Goal: Transaction & Acquisition: Obtain resource

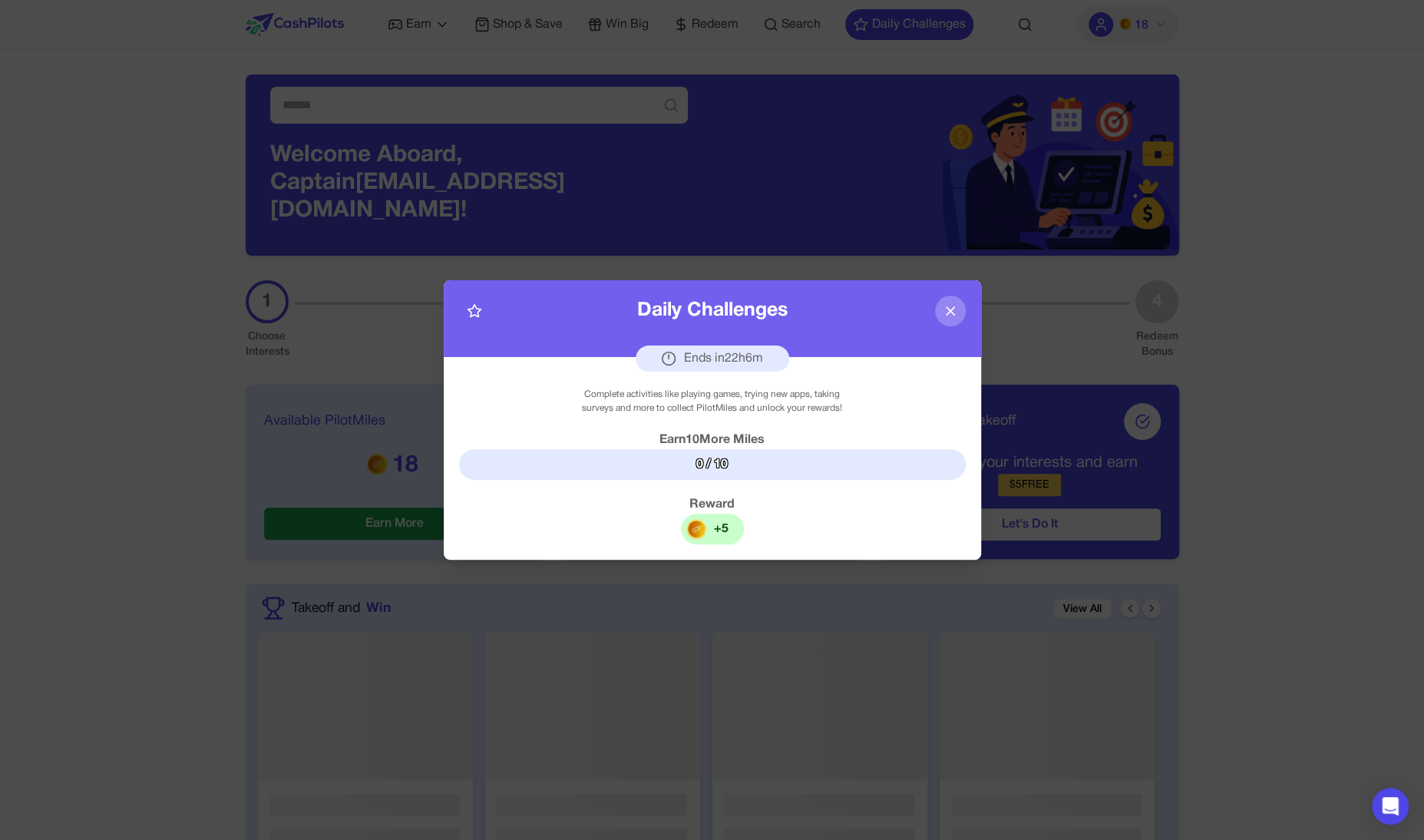
click at [947, 307] on icon at bounding box center [950, 310] width 8 height 8
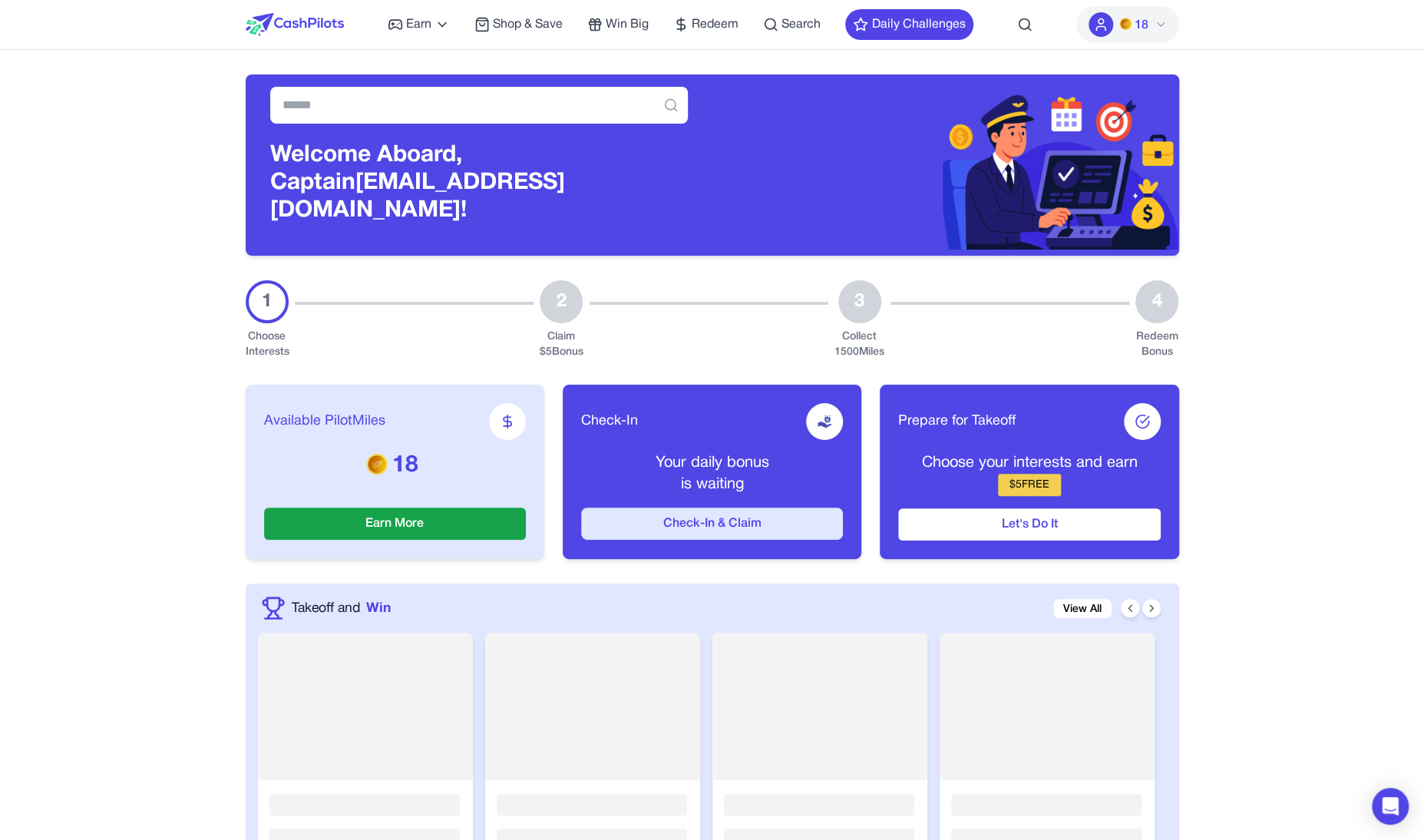
click at [673, 517] on button "Check-In & Claim" at bounding box center [712, 523] width 262 height 32
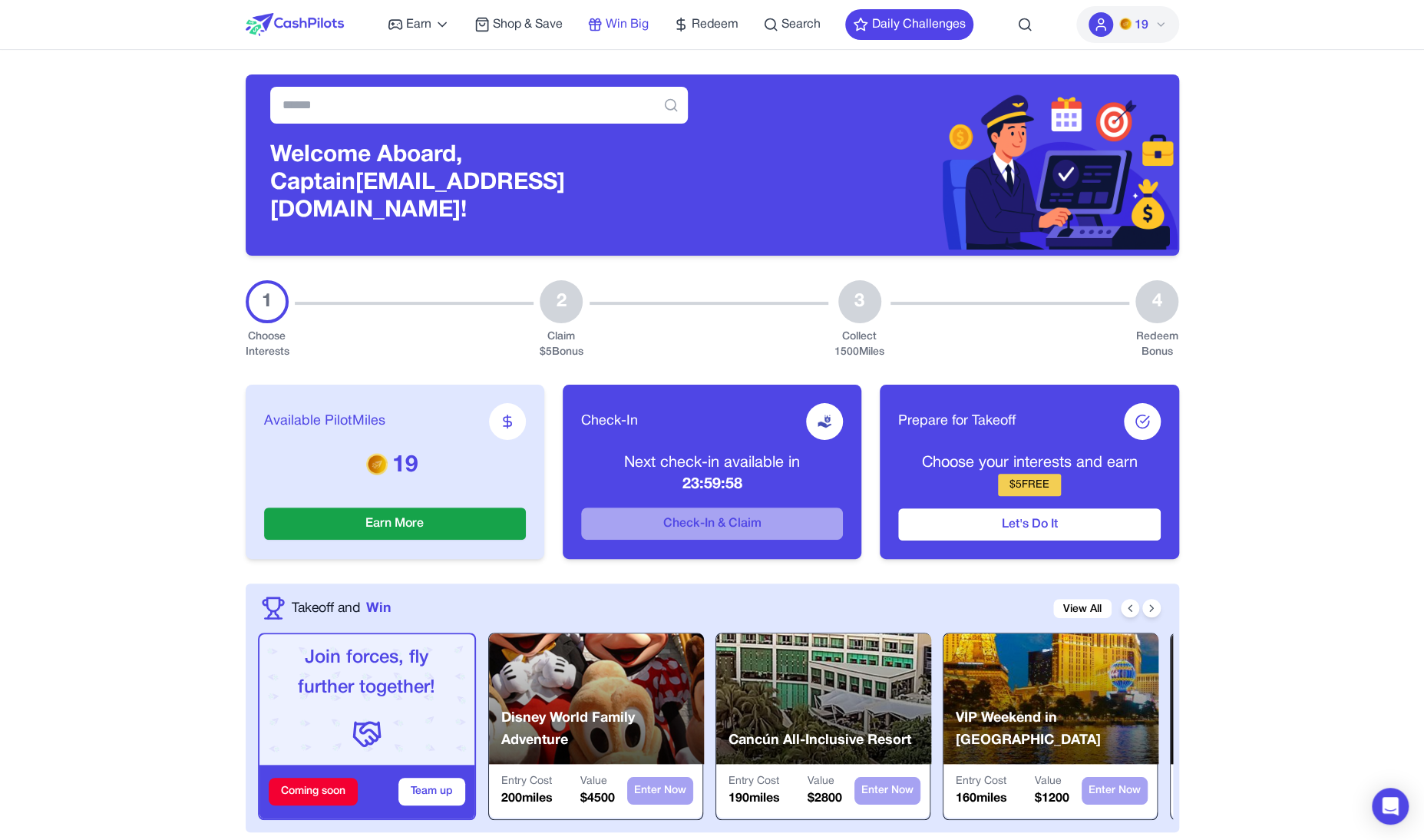
click at [639, 21] on span "Win Big" at bounding box center [627, 25] width 43 height 19
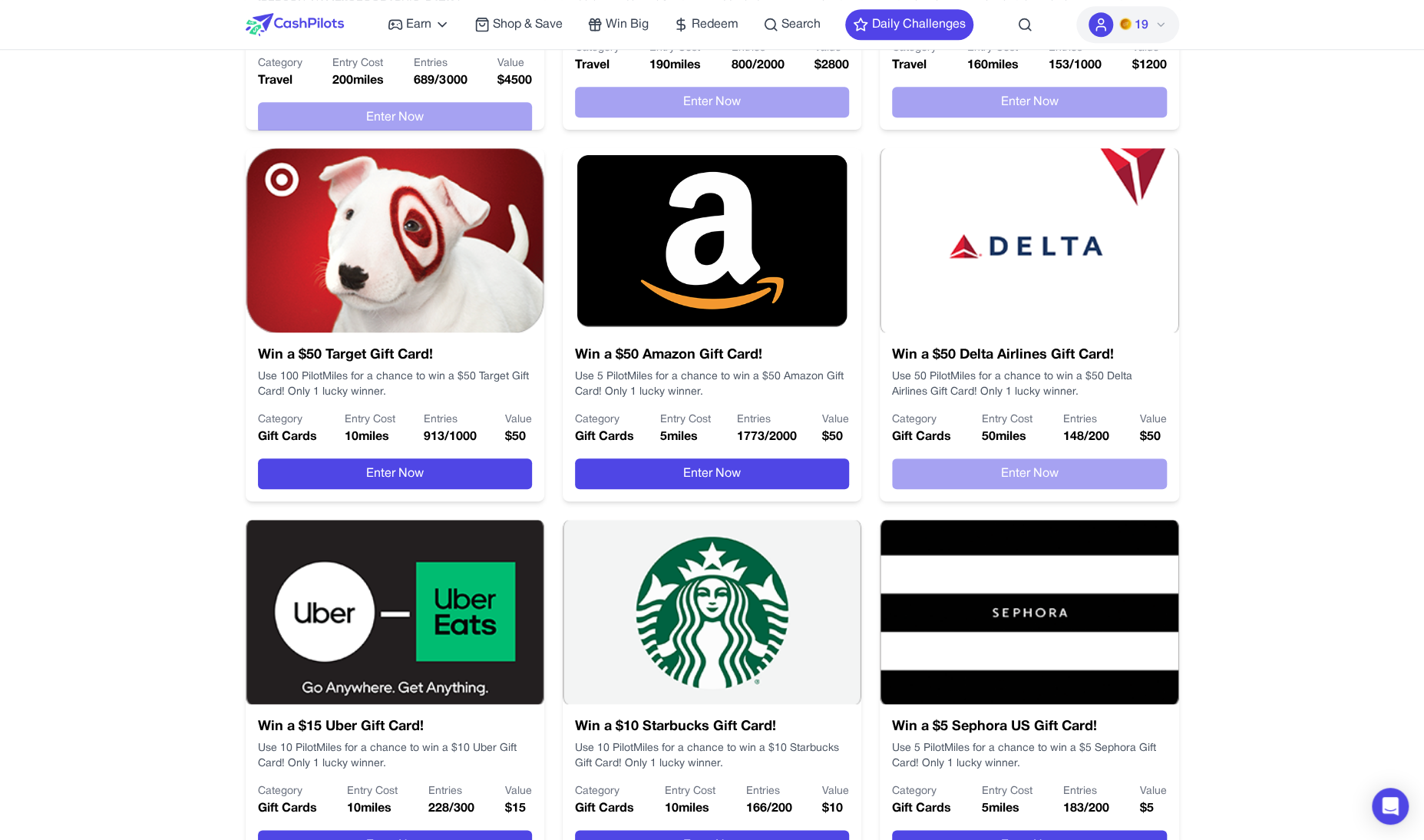
scroll to position [554, 0]
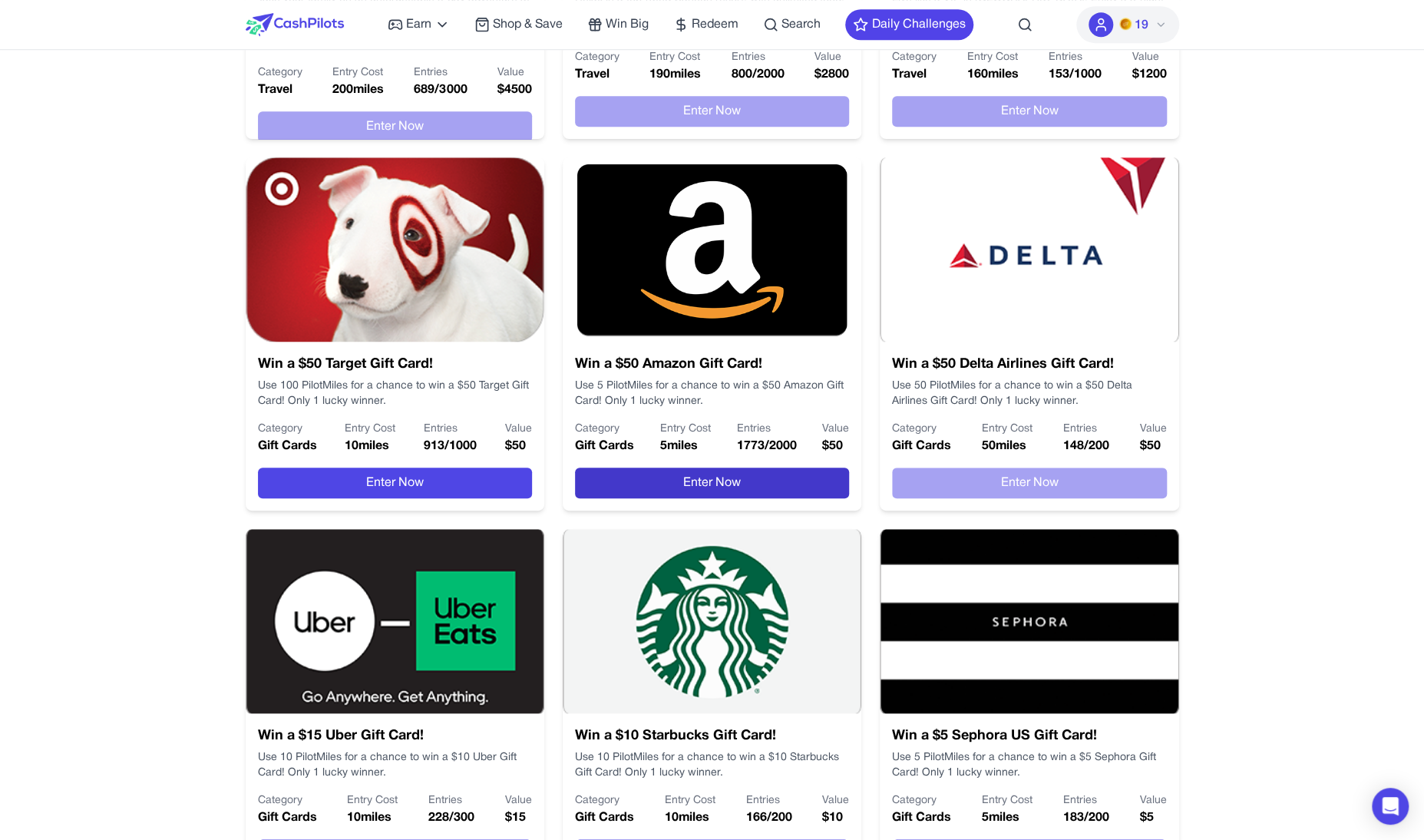
click at [651, 491] on button "Enter Now" at bounding box center [712, 483] width 274 height 31
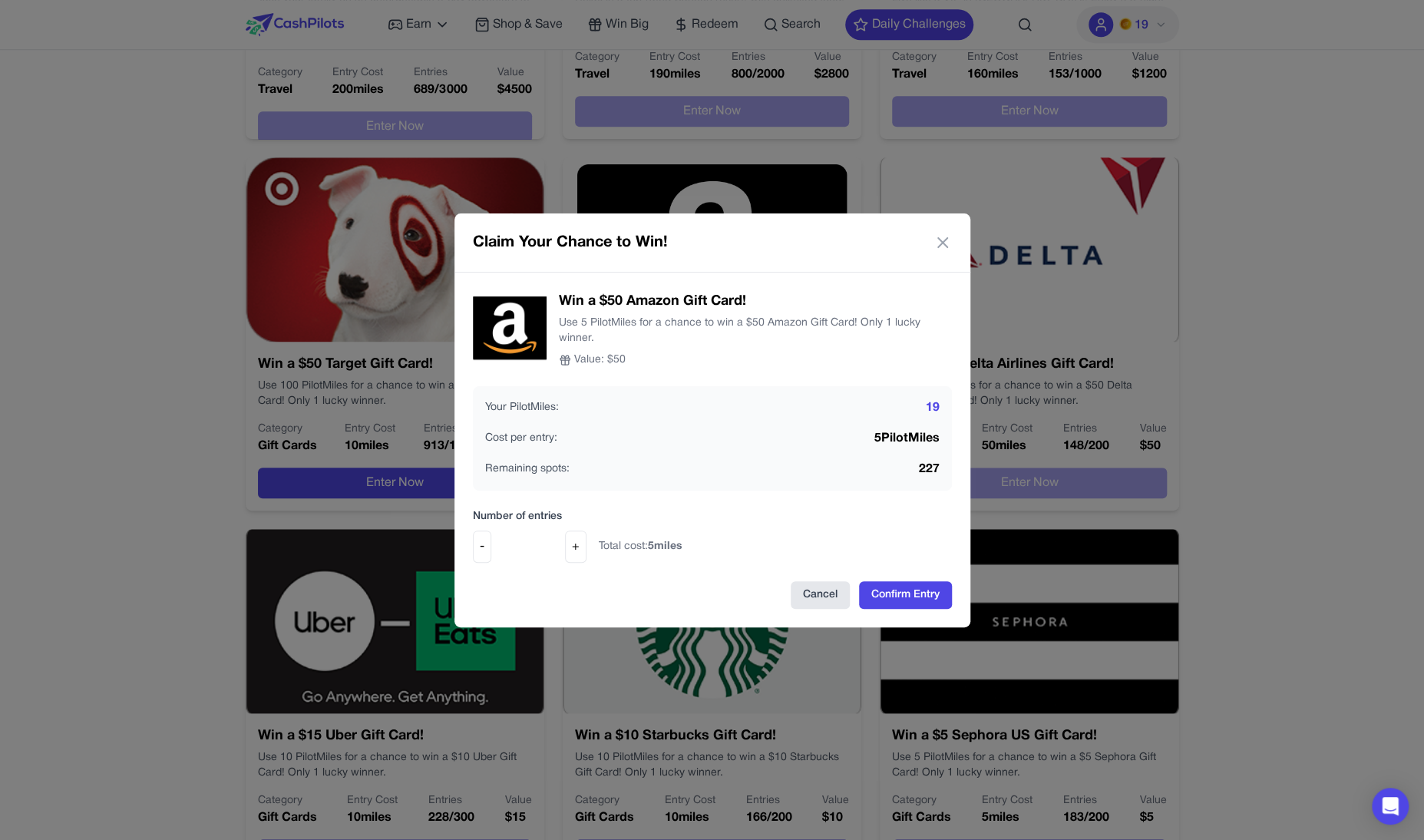
click at [816, 592] on button "Cancel" at bounding box center [820, 595] width 59 height 27
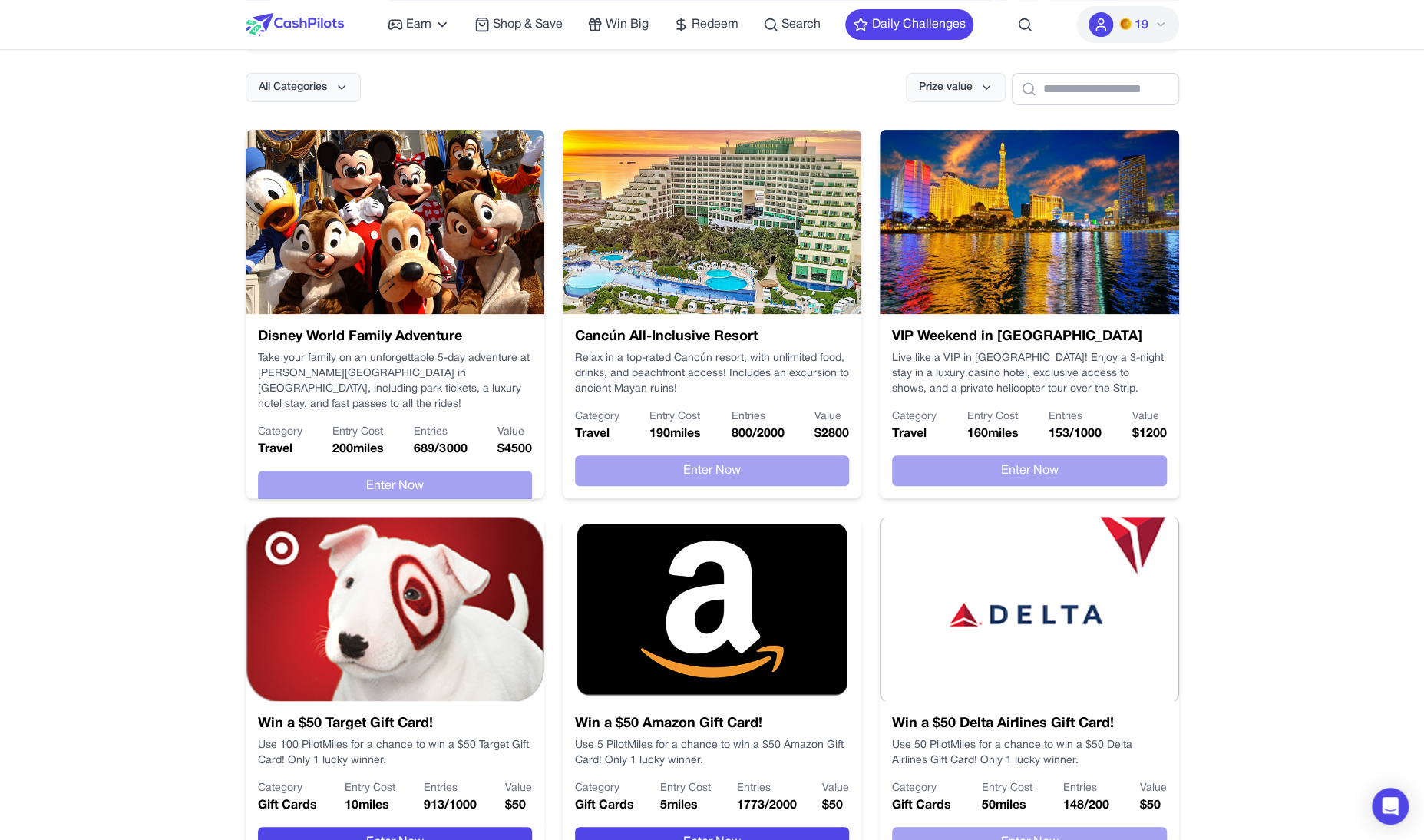
scroll to position [0, 0]
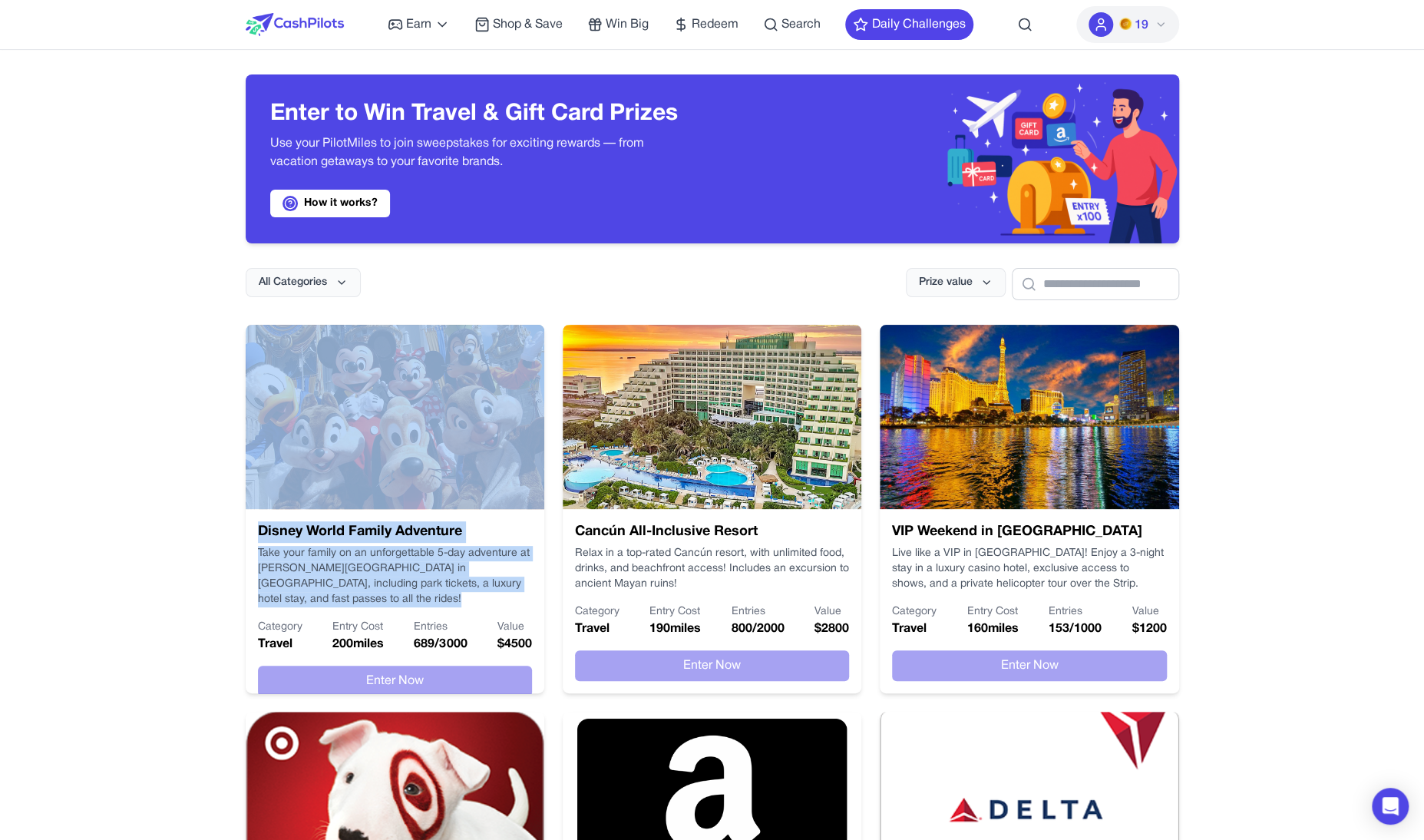
drag, startPoint x: 851, startPoint y: 530, endPoint x: 804, endPoint y: 314, distance: 221.1
click at [804, 325] on div "Cancún All-Inclusive Resort Relax in a top-rated Cancún resort, with unlimited …" at bounding box center [712, 509] width 298 height 368
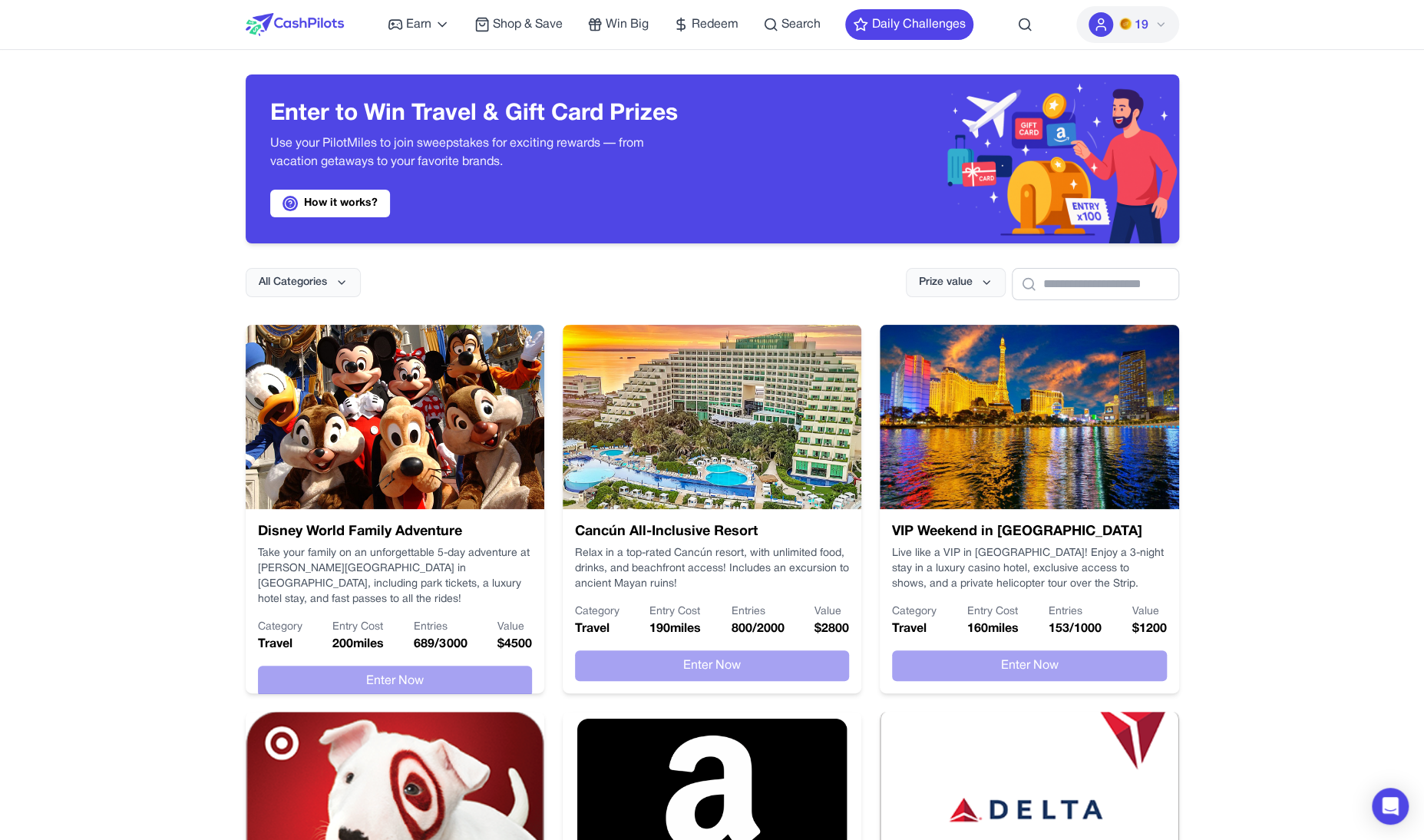
click at [804, 314] on div "Enter to Win Travel & Gift Card Prizes Use your PilotMiles to join sweepstakes …" at bounding box center [712, 756] width 983 height 1411
drag, startPoint x: 773, startPoint y: 314, endPoint x: 773, endPoint y: 391, distance: 77.0
click at [773, 391] on div "Enter to Win Travel & Gift Card Prizes Use your PilotMiles to join sweepstakes …" at bounding box center [712, 756] width 983 height 1411
click at [362, 386] on img at bounding box center [395, 417] width 298 height 184
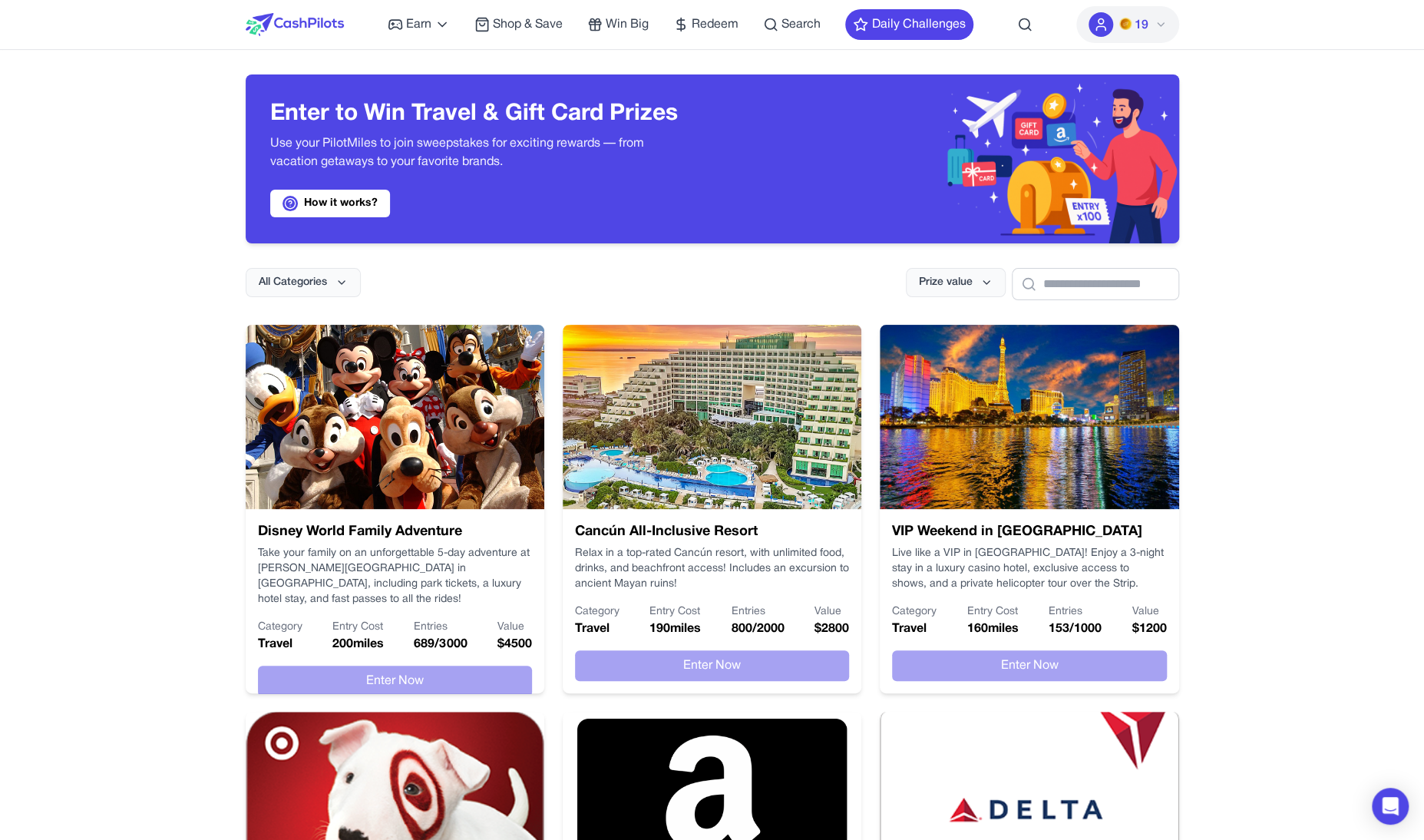
drag, startPoint x: 239, startPoint y: 370, endPoint x: 451, endPoint y: 401, distance: 214.3
click at [453, 402] on div "Enter to Win Travel & Gift Card Prizes Use your PilotMiles to join sweepstakes …" at bounding box center [712, 756] width 983 height 1411
click at [428, 268] on div "All Categories Prize value" at bounding box center [712, 272] width 933 height 57
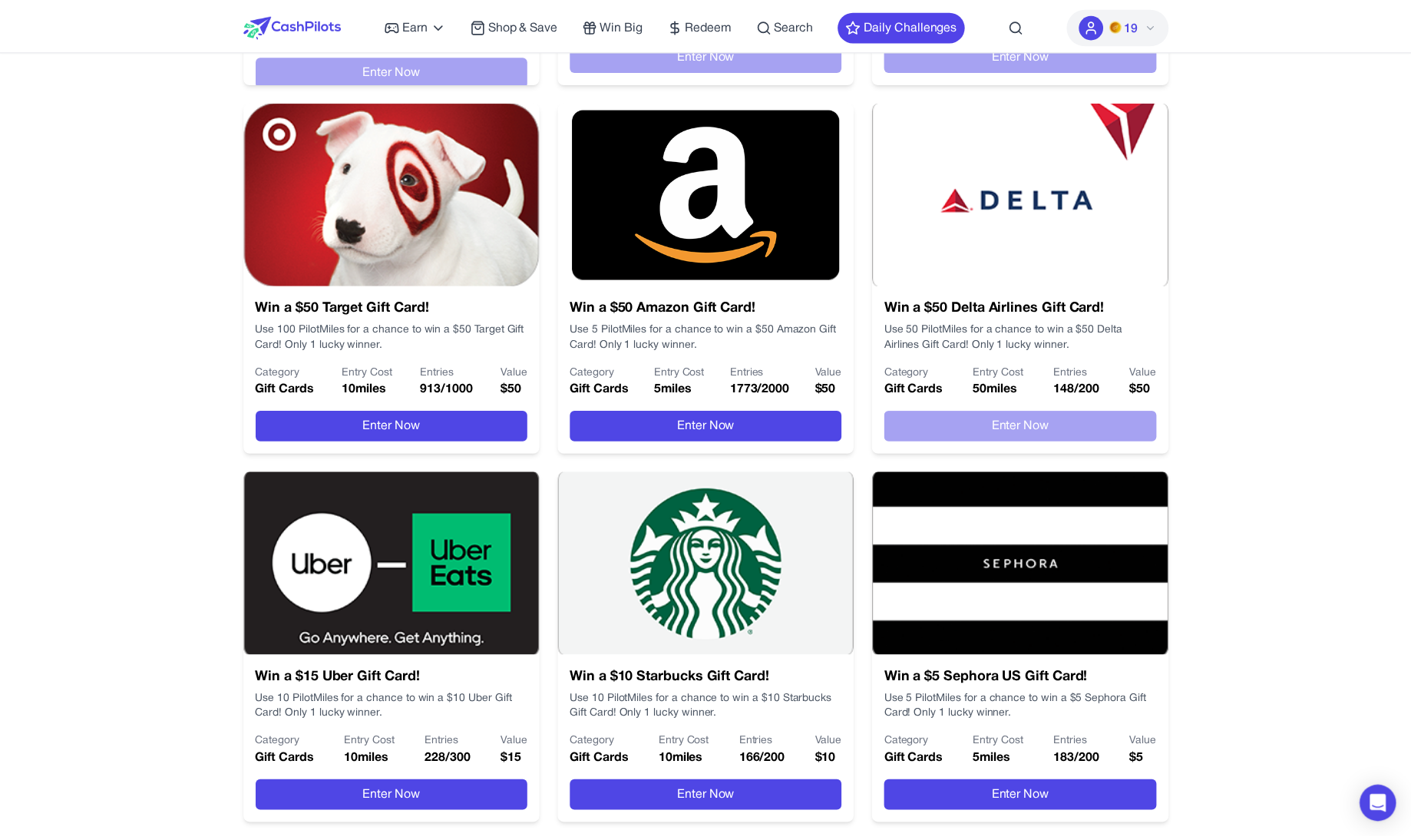
scroll to position [596, 0]
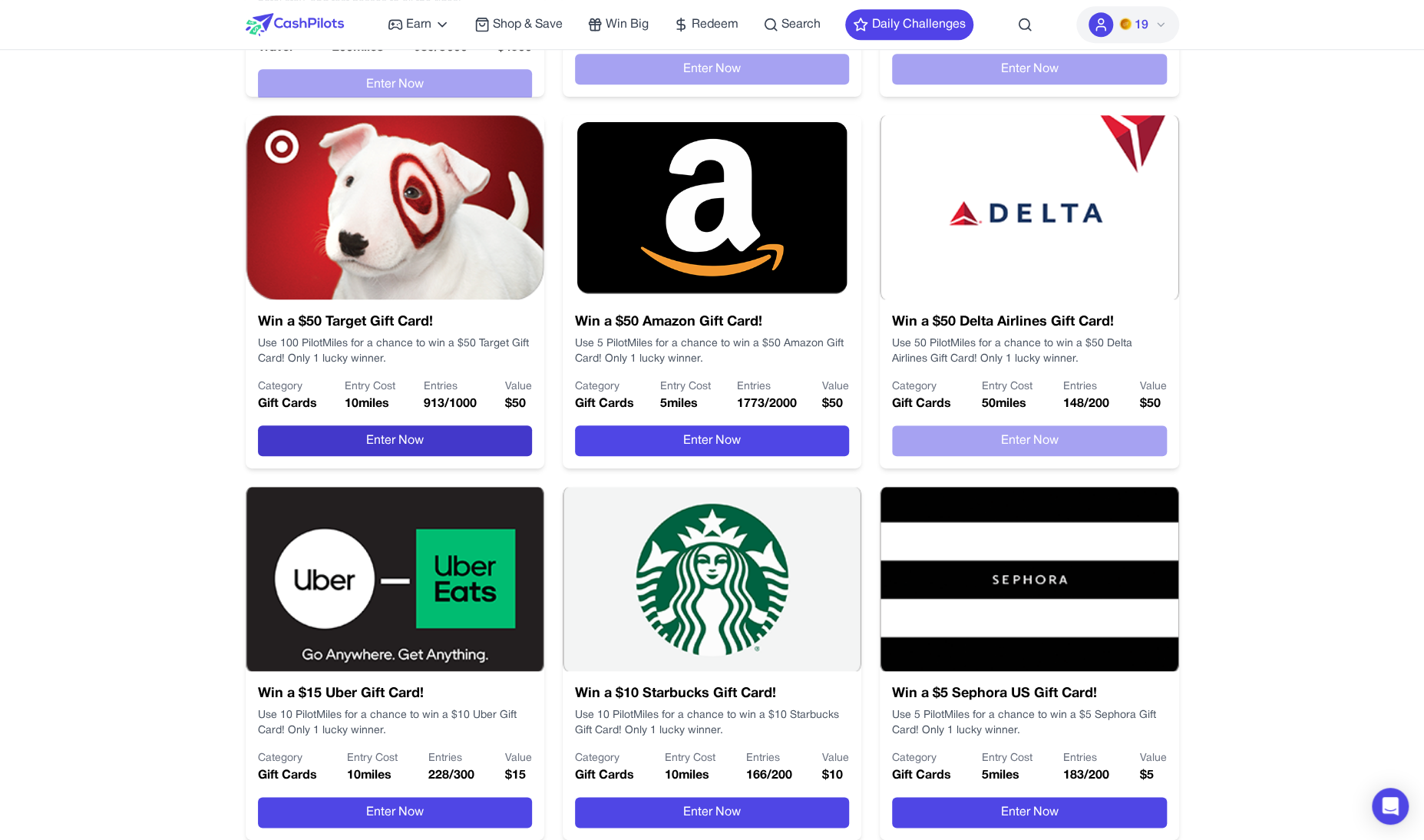
click at [458, 445] on button "Enter Now" at bounding box center [395, 440] width 274 height 31
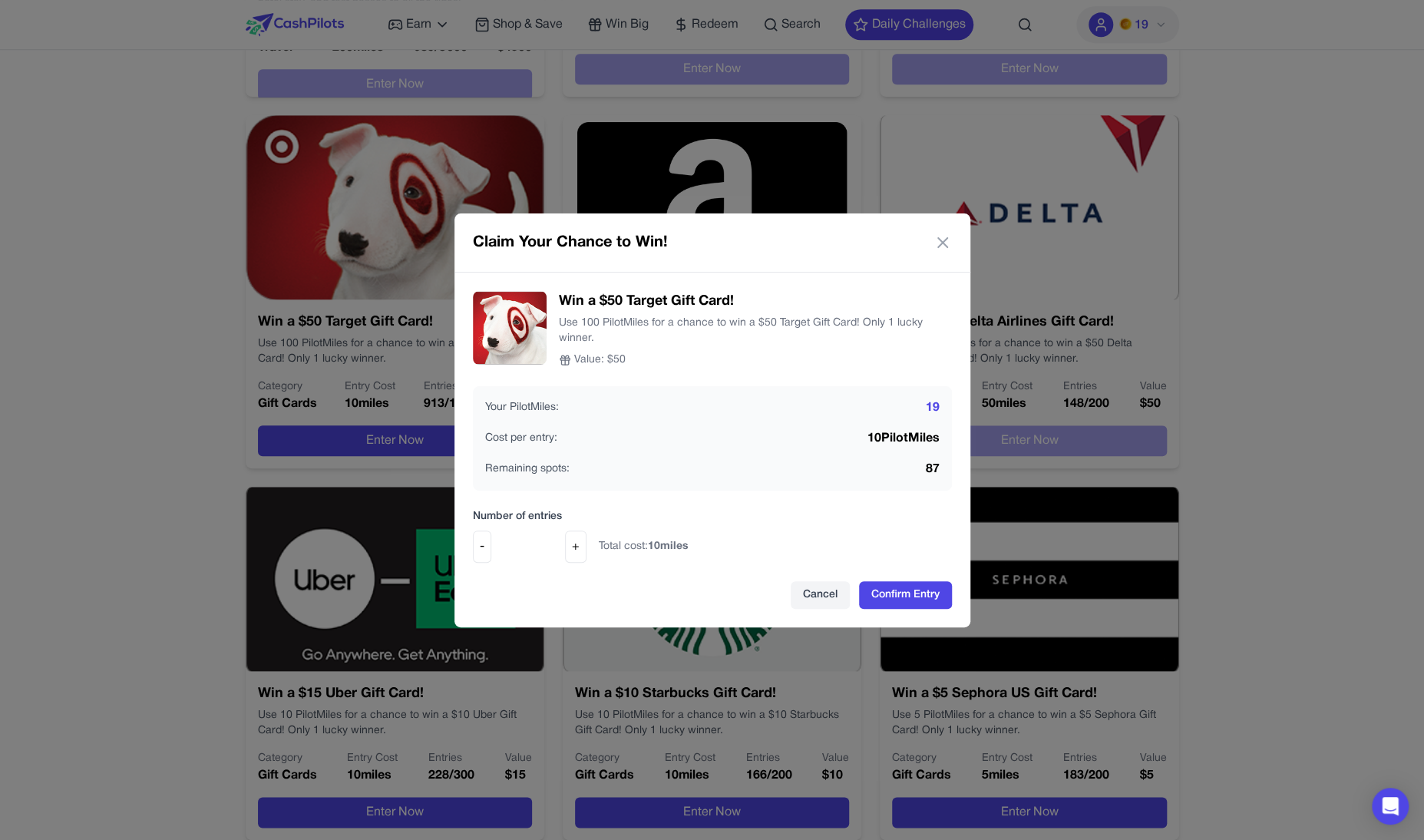
click at [640, 128] on div "Claim Your Chance to Win! Win a $50 Target Gift Card! Use 100 PilotMiles for a …" at bounding box center [712, 420] width 1424 height 840
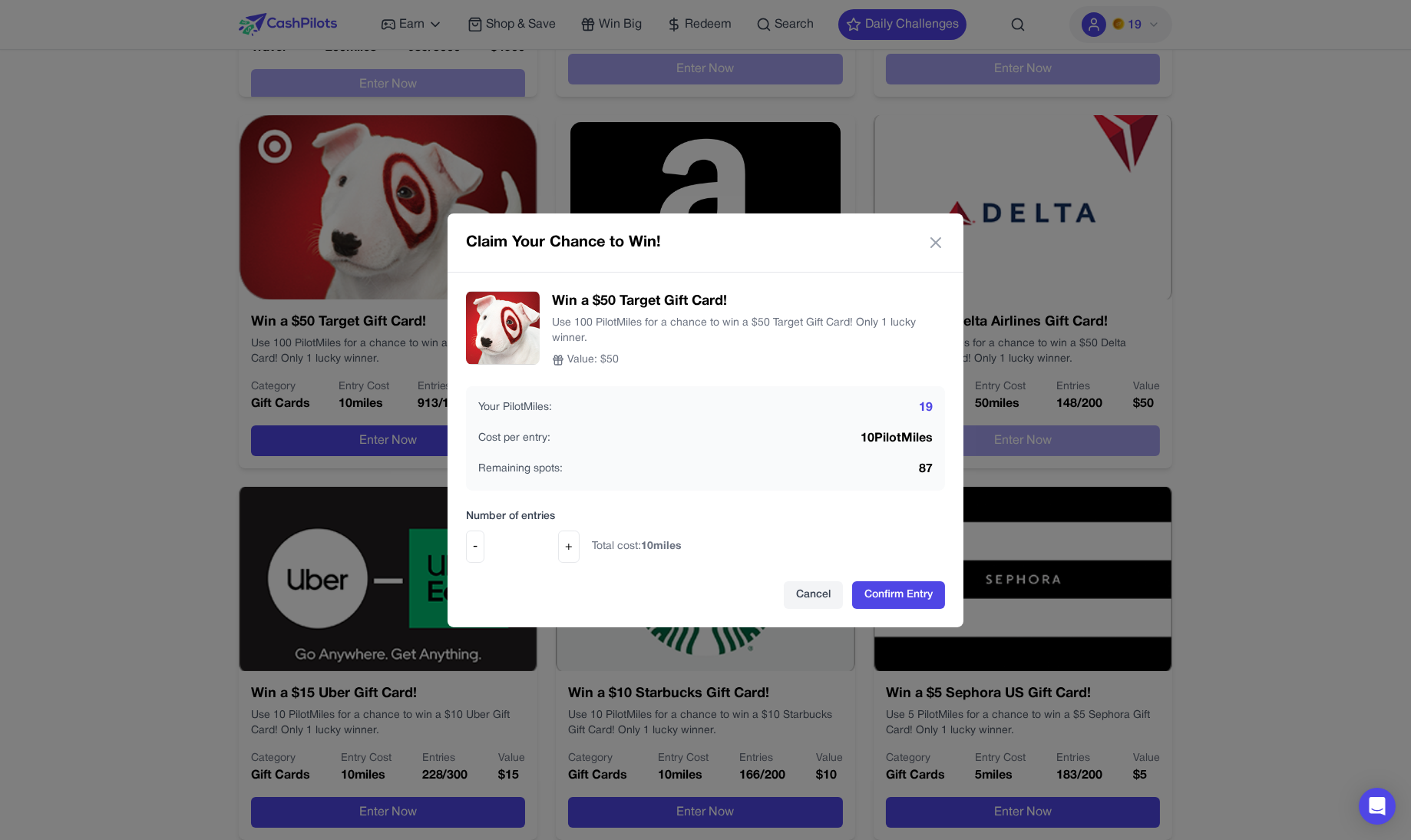
click at [398, 151] on div "Claim Your Chance to Win! Win a $50 Target Gift Card! Use 100 PilotMiles for a …" at bounding box center [706, 420] width 1411 height 840
click at [933, 226] on div "Claim Your Chance to Win!" at bounding box center [705, 242] width 515 height 59
click at [933, 229] on div "Claim Your Chance to Win!" at bounding box center [705, 242] width 515 height 59
click at [933, 241] on icon at bounding box center [936, 242] width 9 height 9
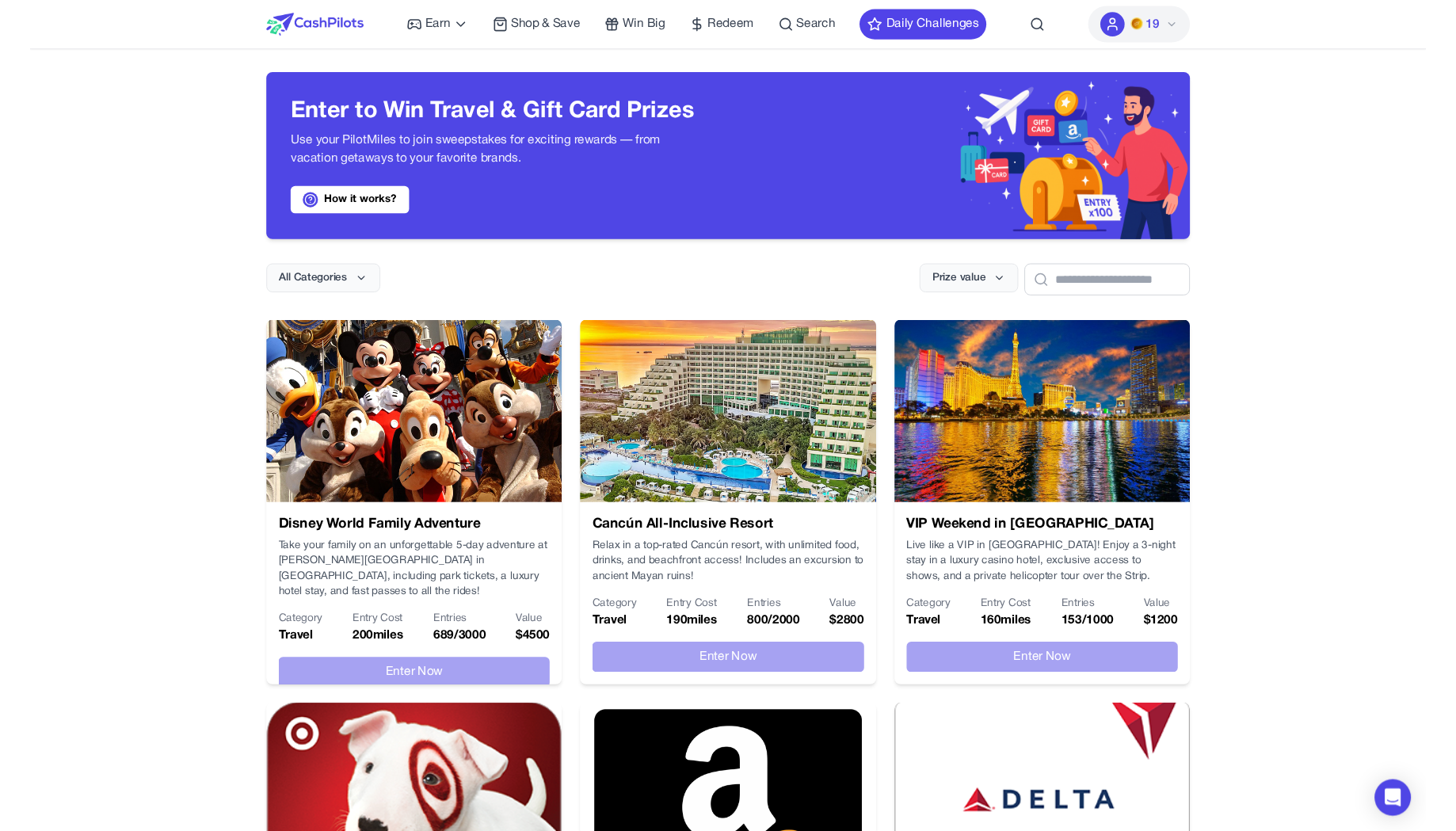
scroll to position [0, 0]
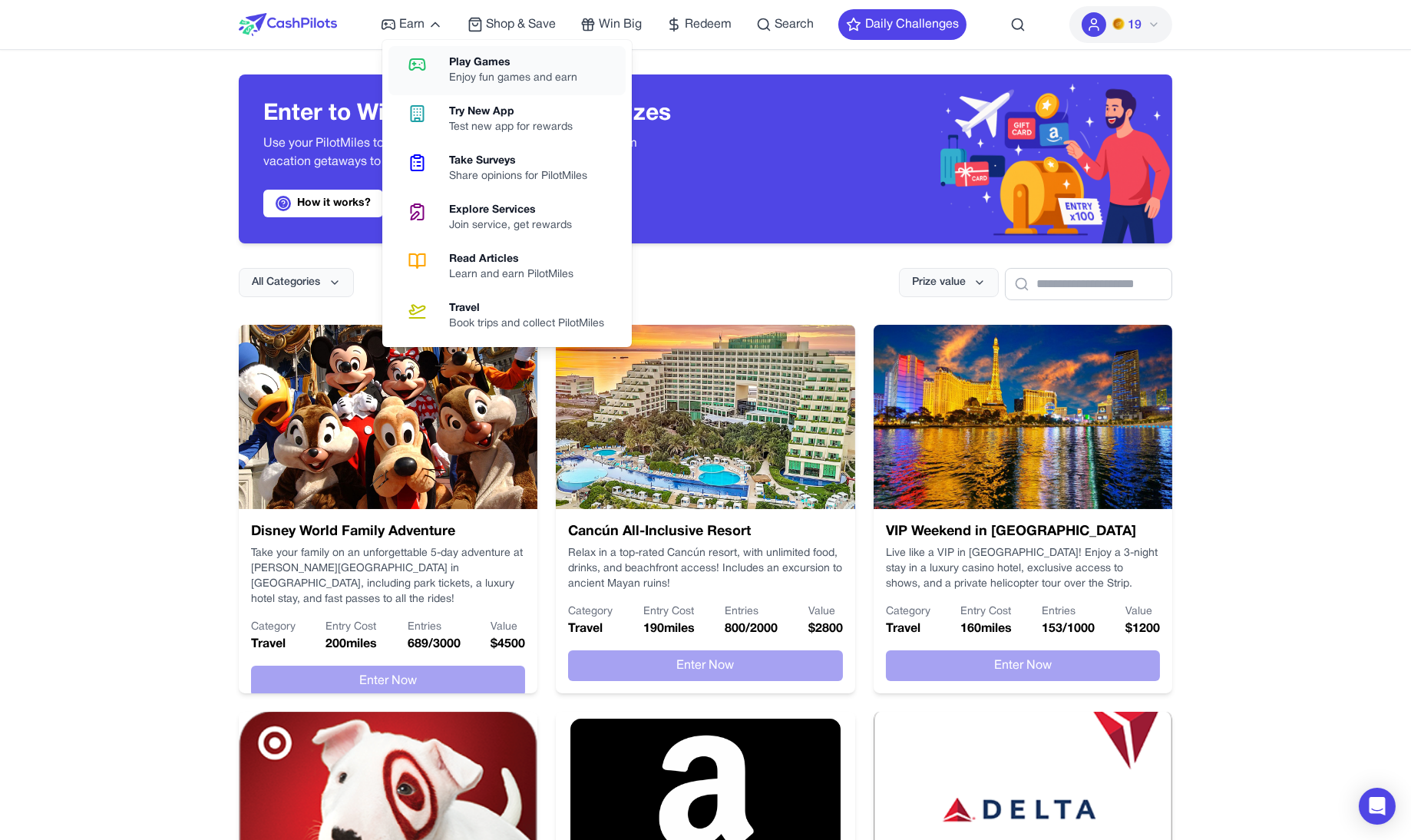
click at [414, 89] on link "Play Games Enjoy fun games and earn" at bounding box center [507, 71] width 237 height 49
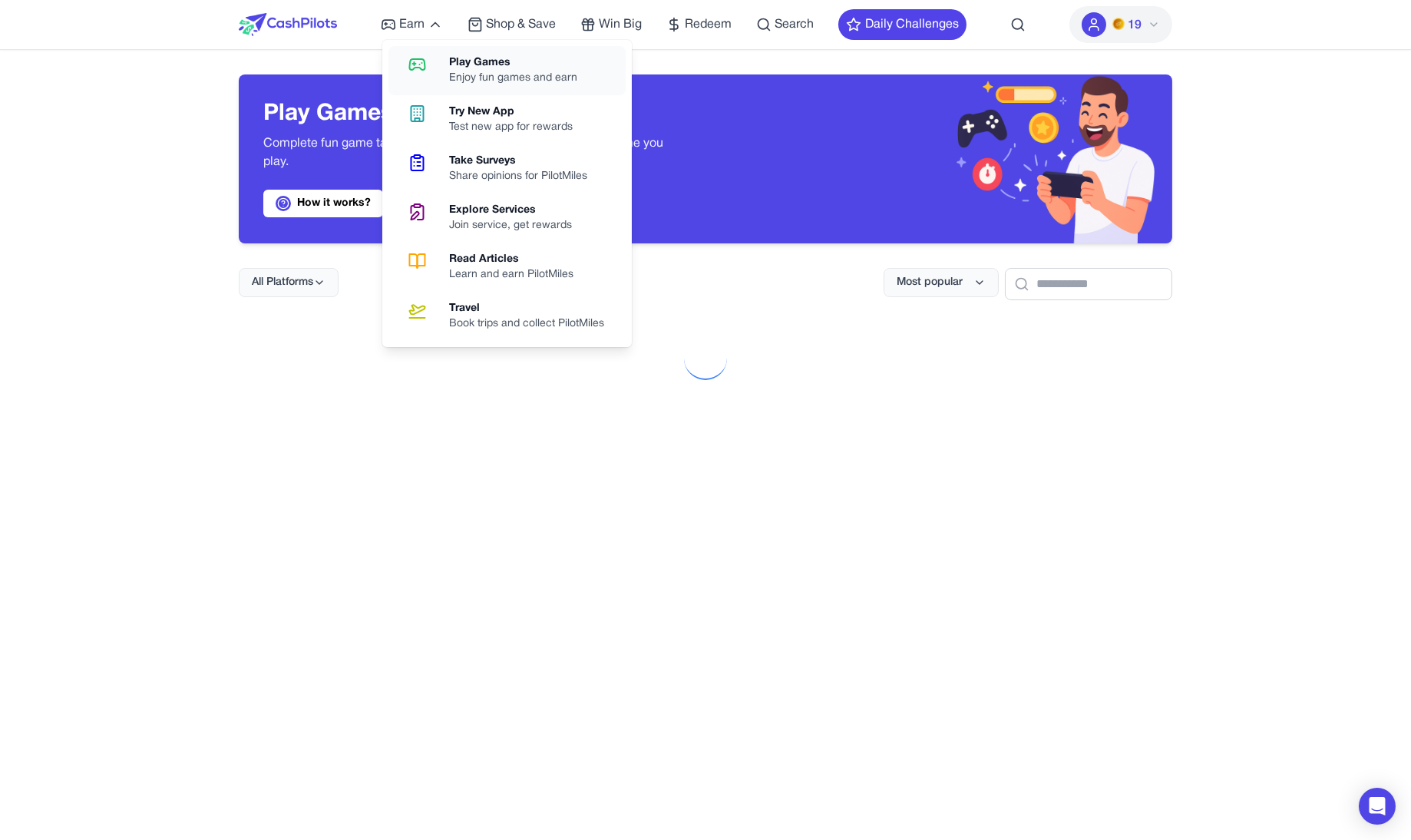
click at [422, 71] on icon at bounding box center [418, 65] width 39 height 19
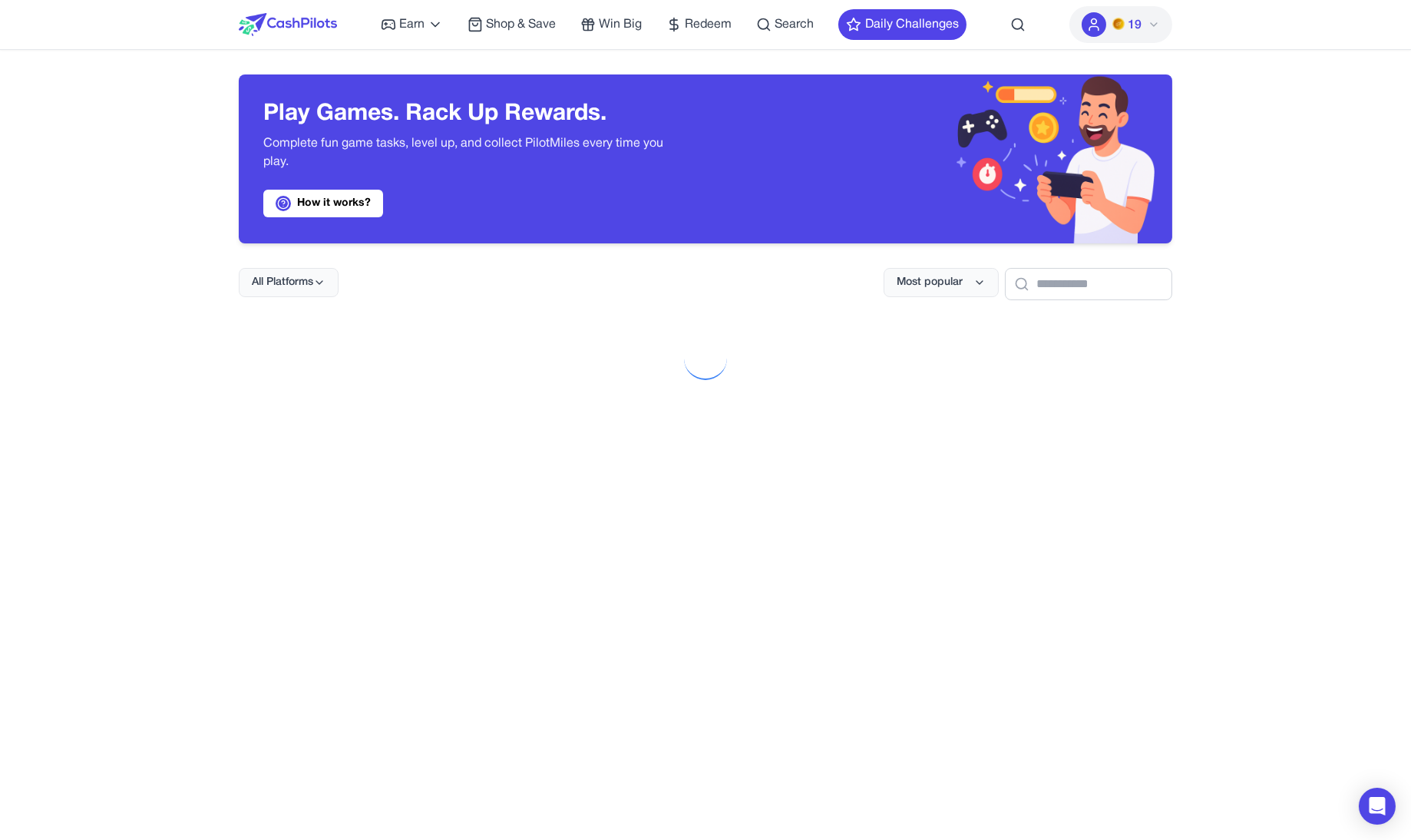
click at [545, 166] on p "Complete fun game tasks, level up, and collect PilotMiles every time you play." at bounding box center [472, 152] width 418 height 37
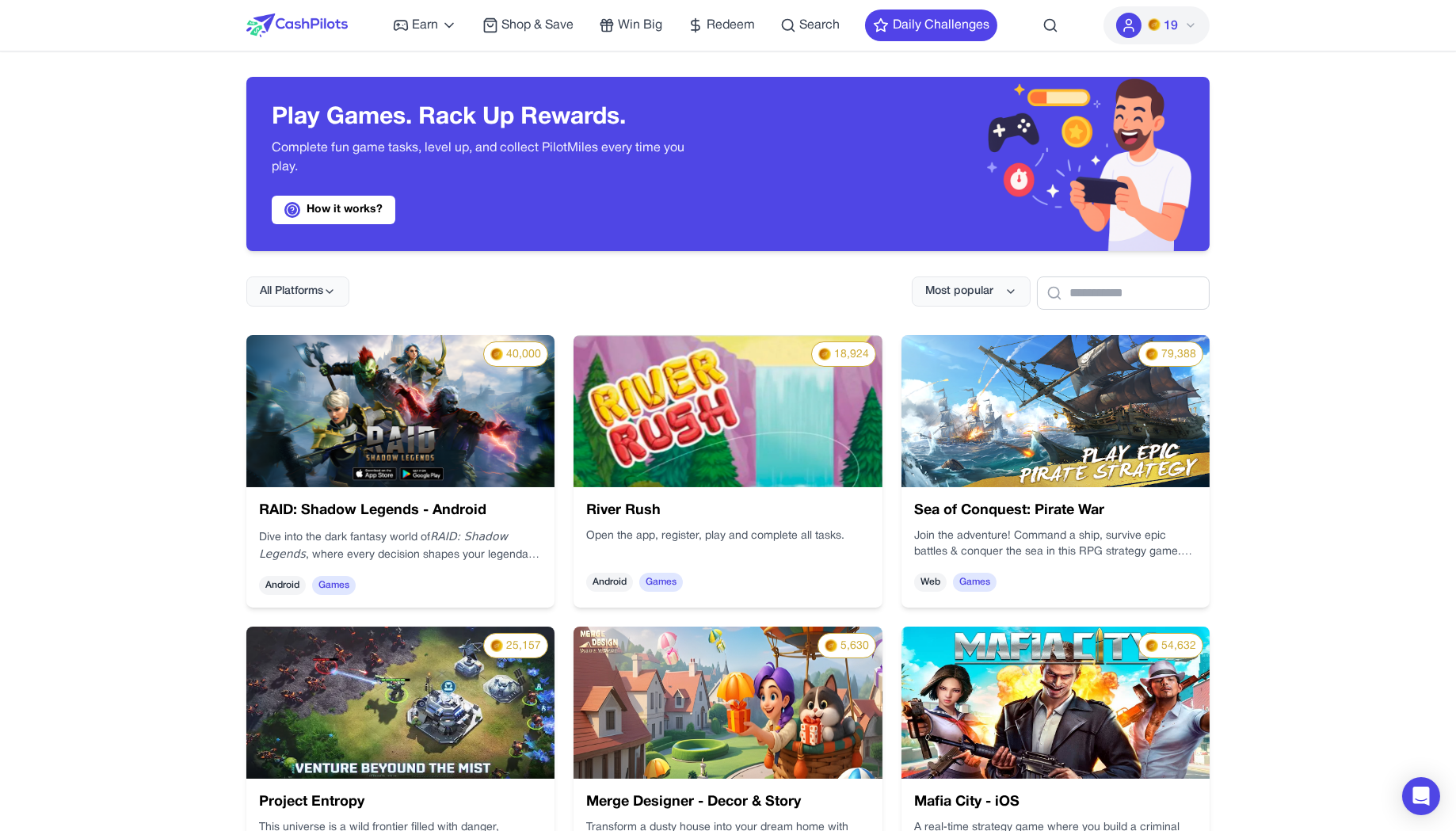
scroll to position [2403, 0]
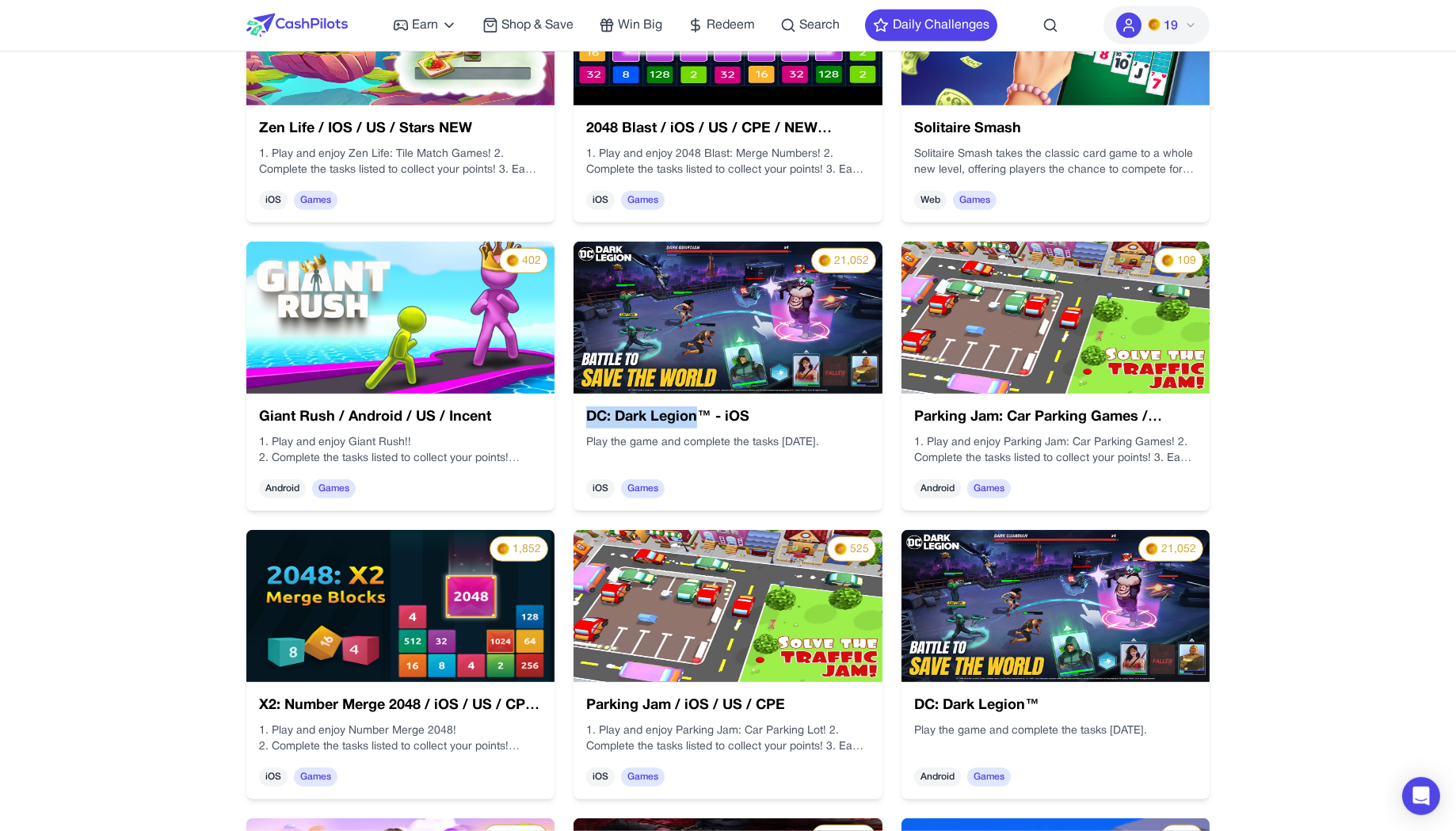
click at [705, 359] on img at bounding box center [727, 317] width 308 height 152
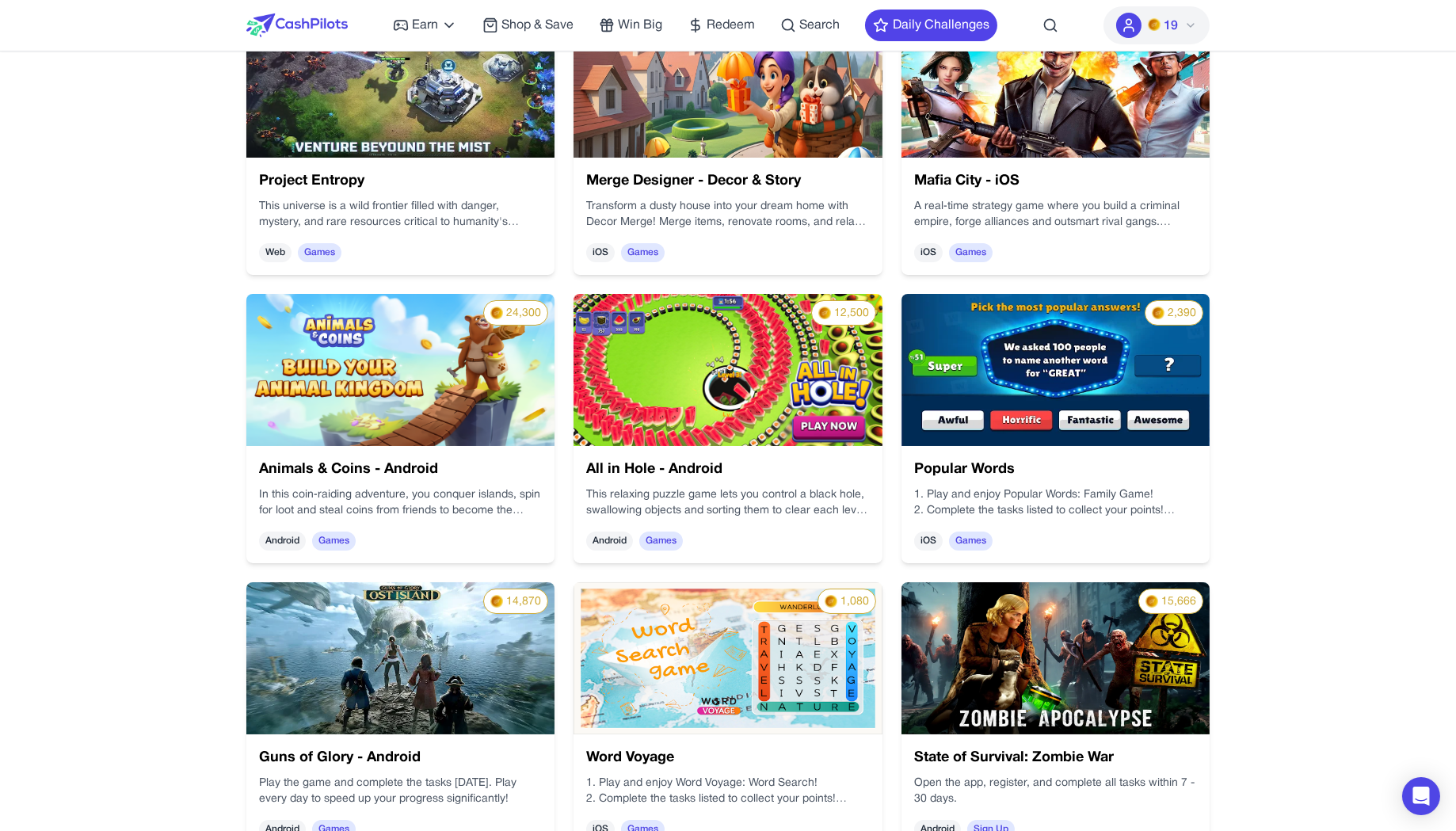
scroll to position [0, 0]
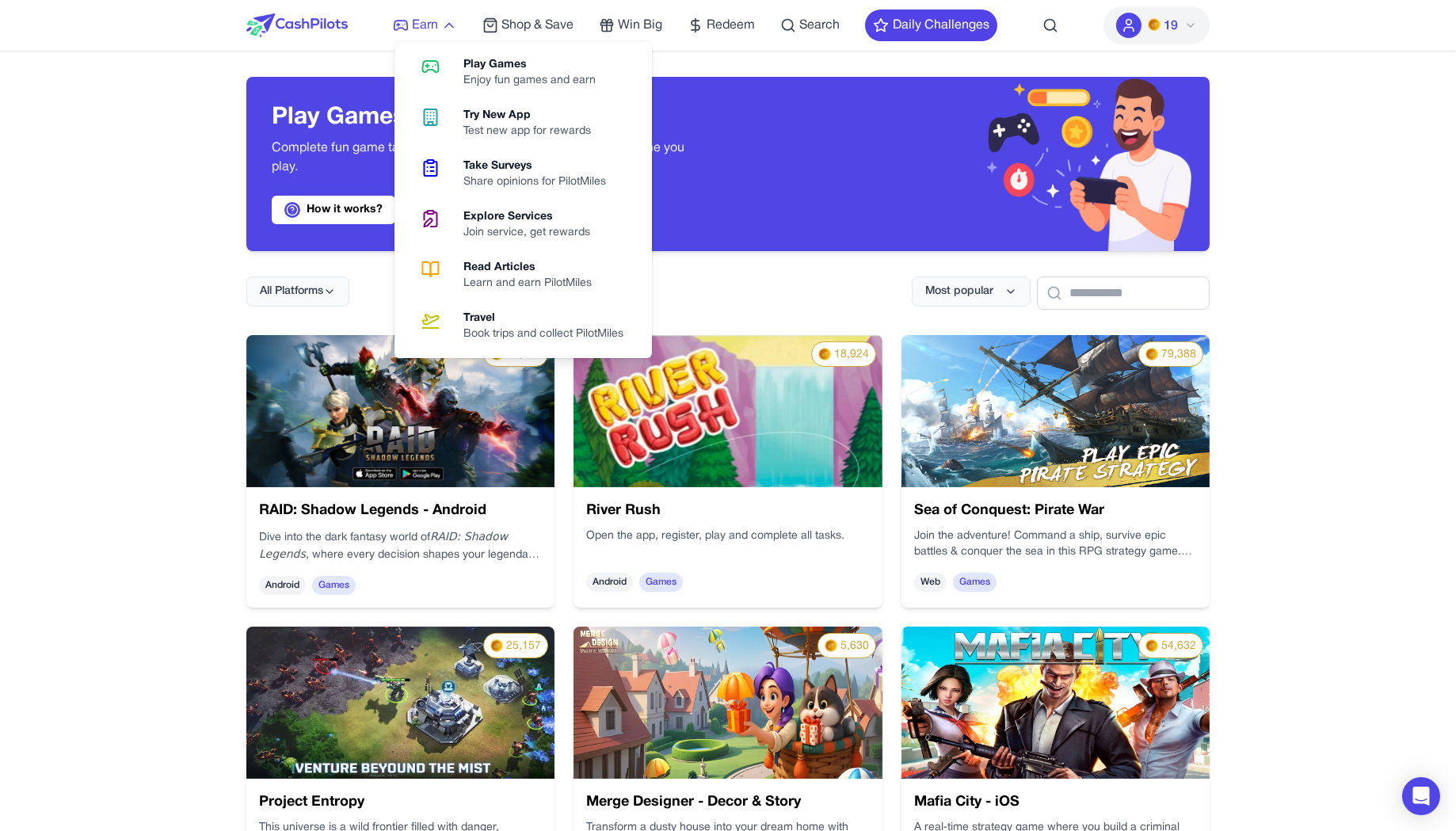
click at [415, 29] on span "Earn" at bounding box center [425, 26] width 26 height 19
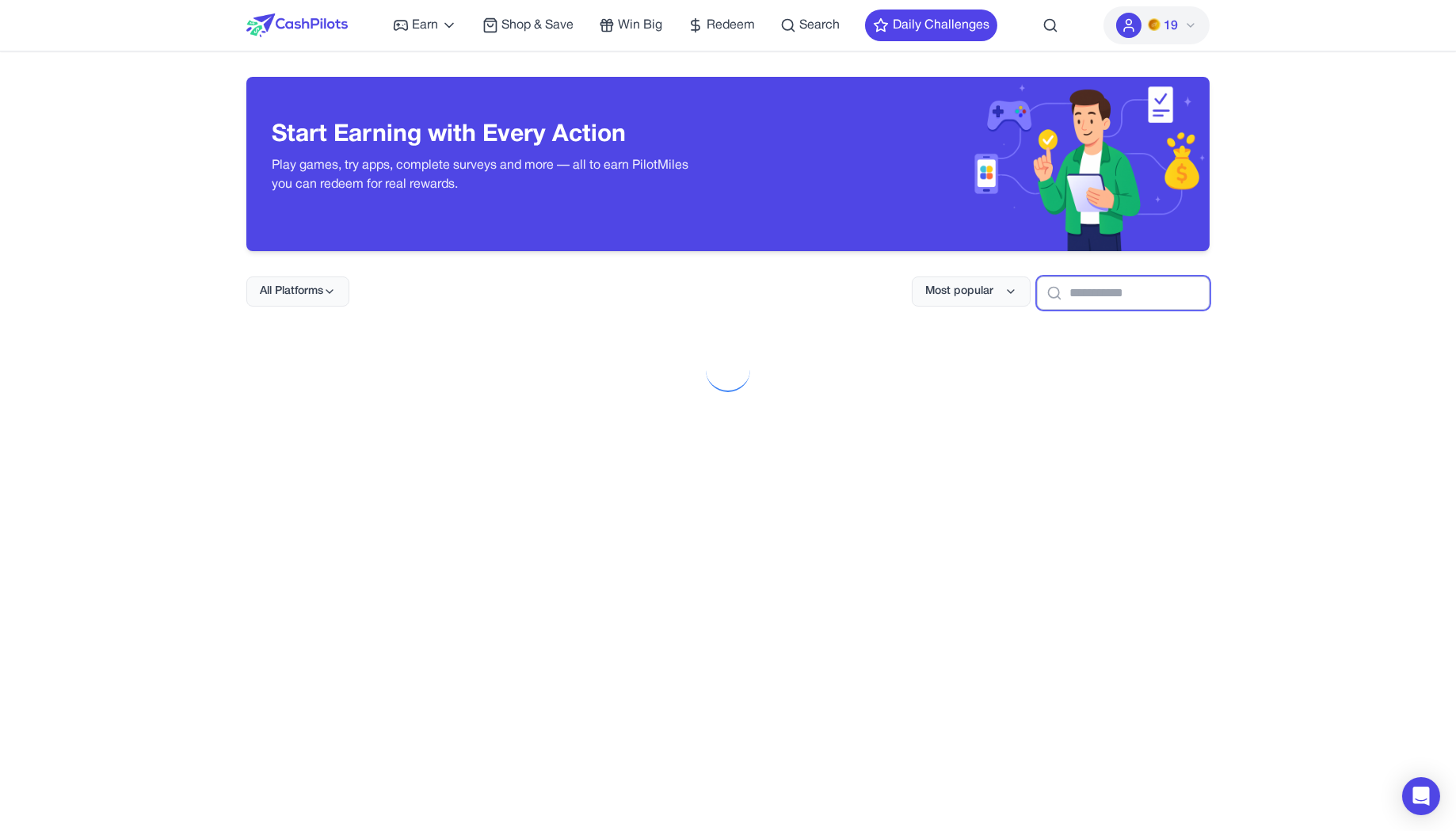
click at [1037, 294] on input "text" at bounding box center [1123, 293] width 172 height 33
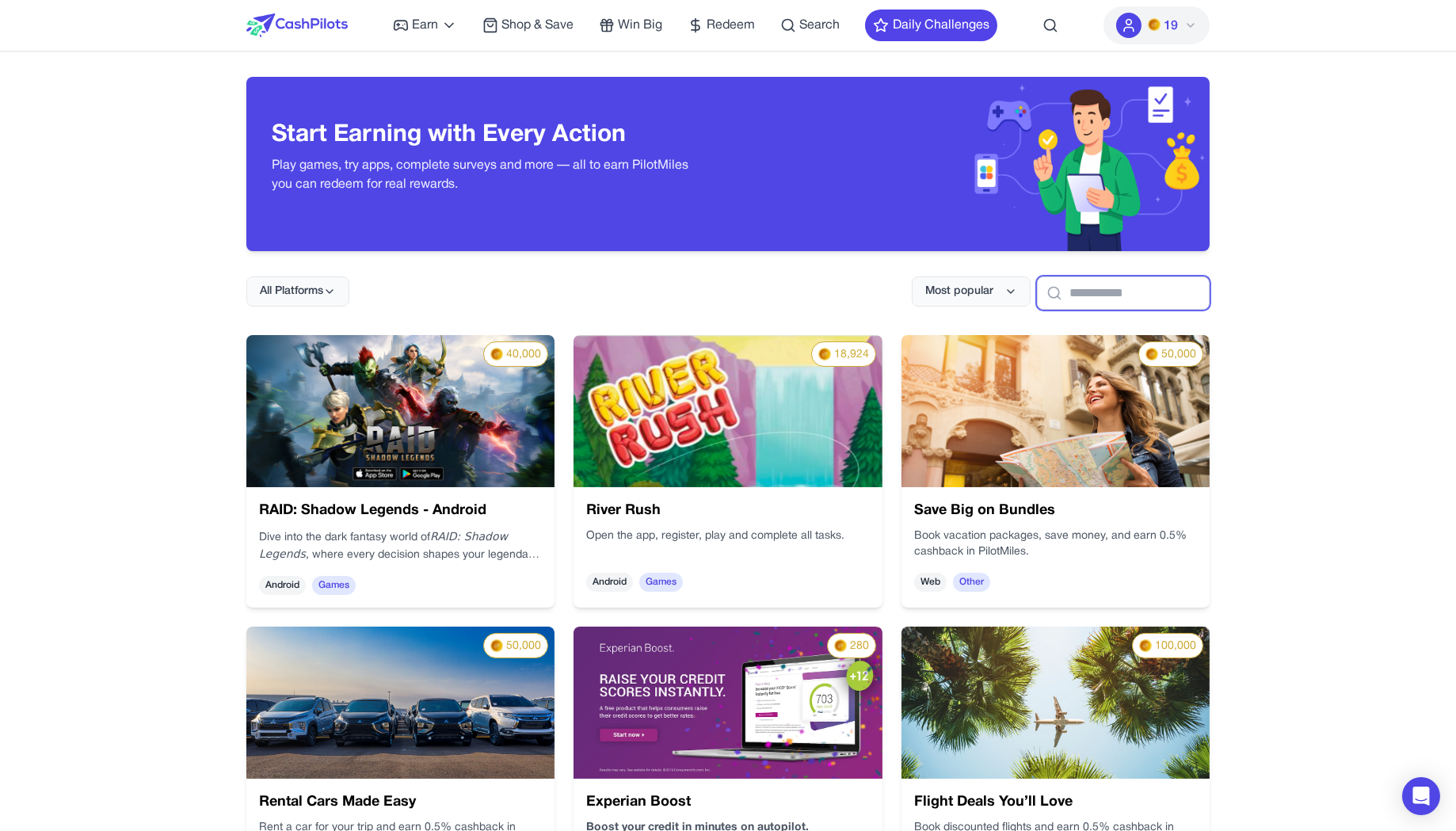
paste input "**********"
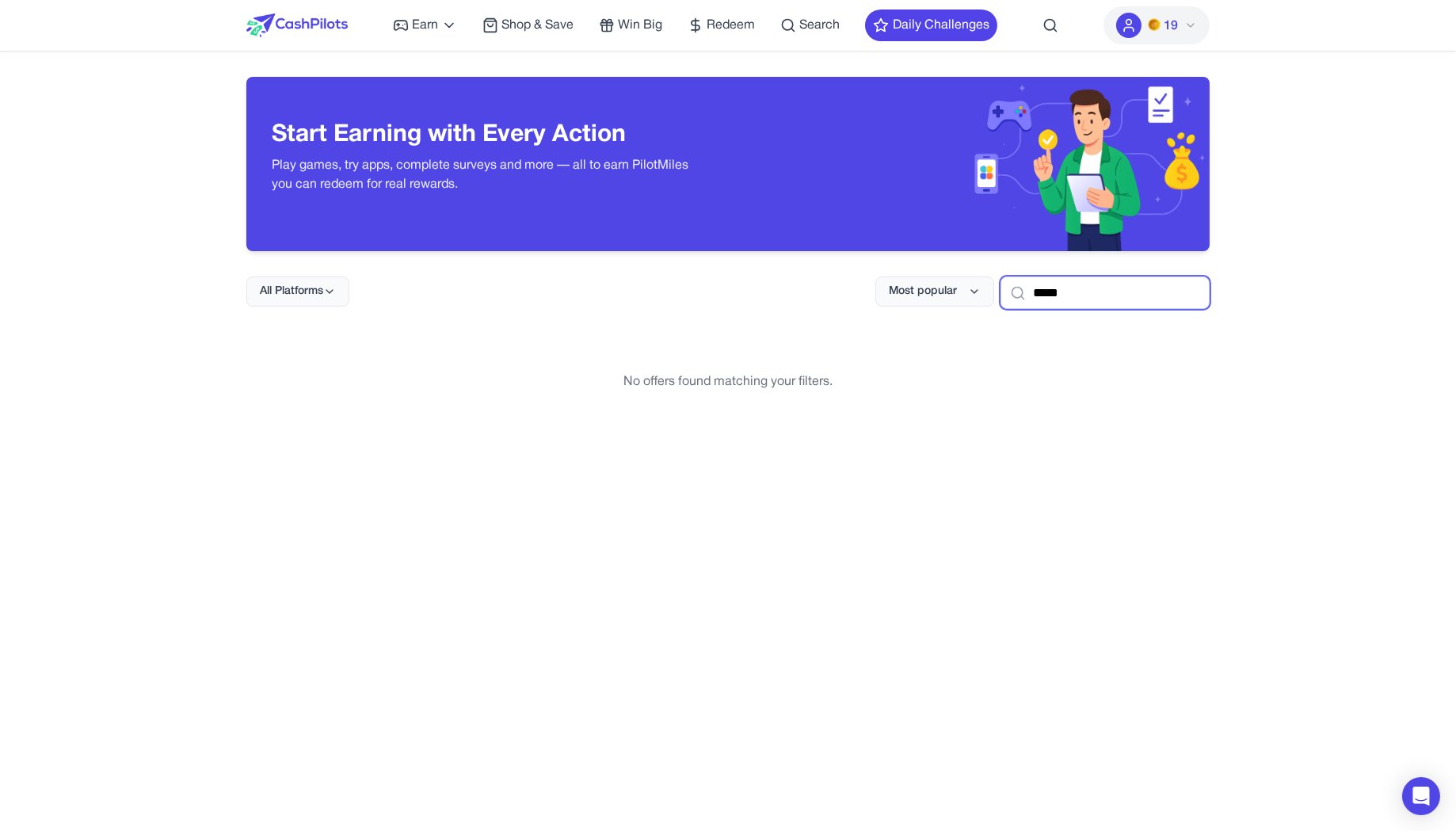
type input "*****"
click at [764, 259] on div "All Platforms Most popular *****" at bounding box center [727, 281] width 963 height 58
